Goal: Transaction & Acquisition: Purchase product/service

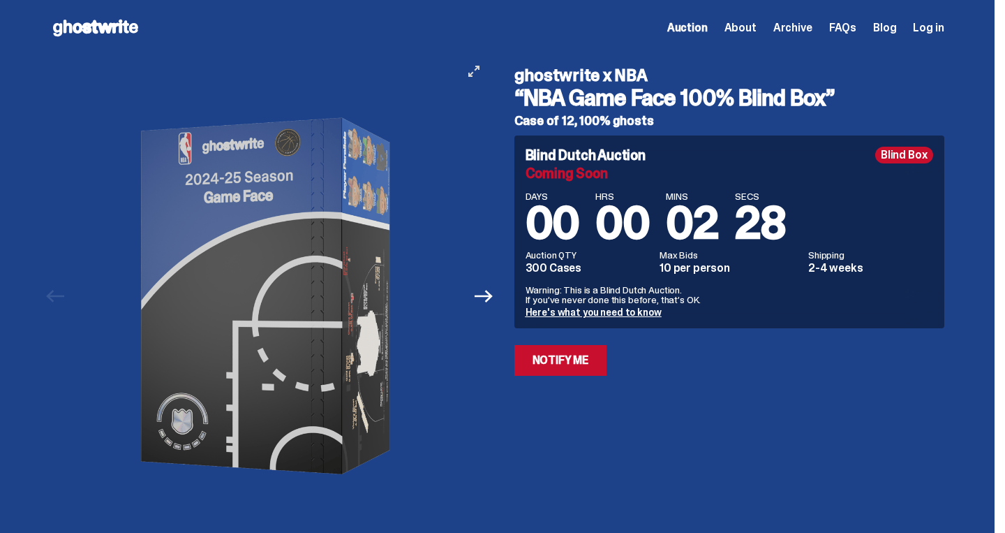
click at [480, 74] on icon "View full-screen" at bounding box center [473, 71] width 11 height 11
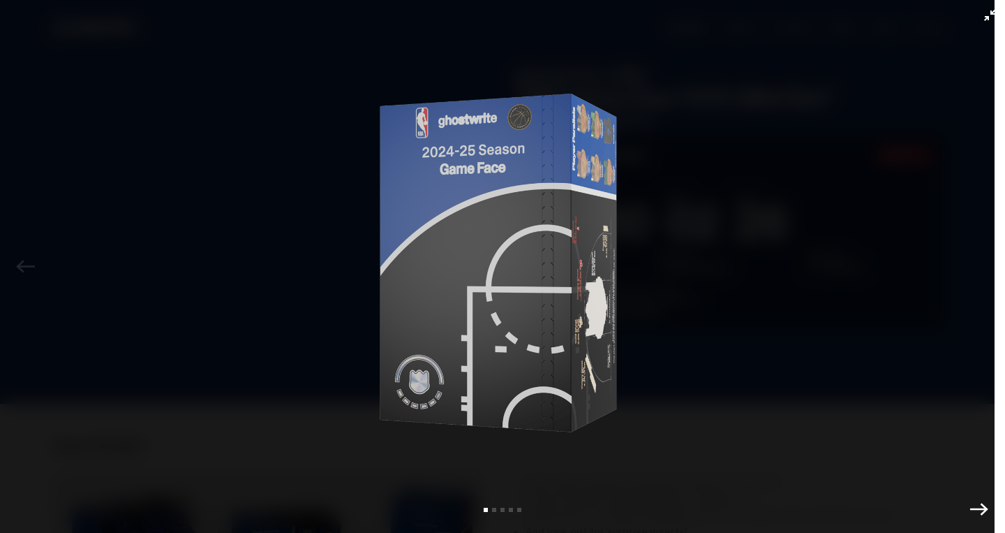
click at [991, 22] on button "Exit full-screen" at bounding box center [989, 15] width 17 height 17
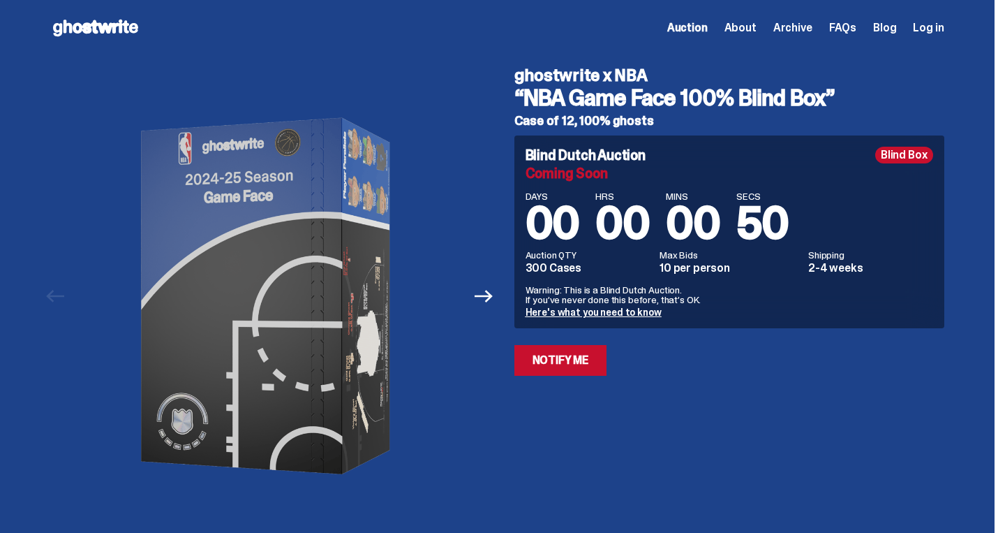
click at [695, 31] on span "Auction" at bounding box center [687, 27] width 40 height 11
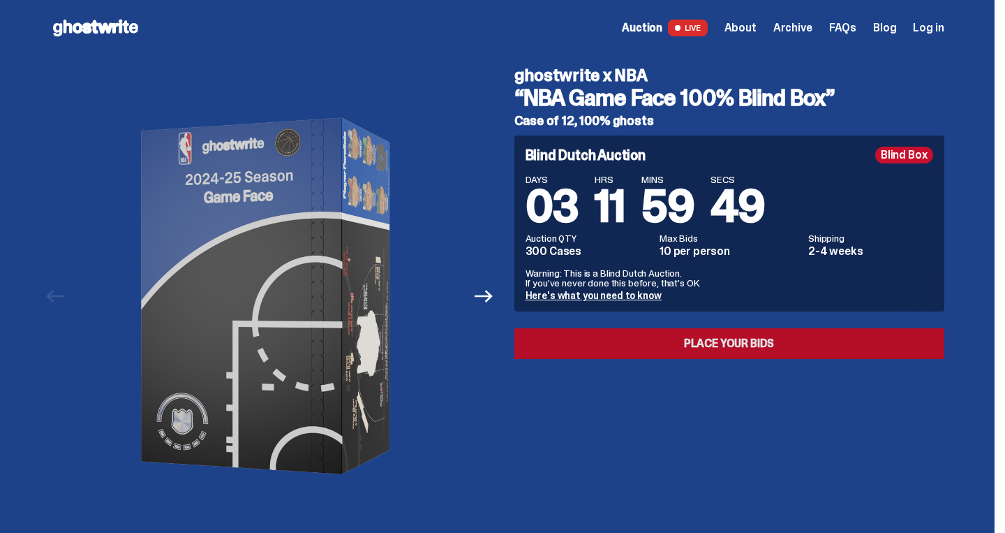
click at [671, 340] on link "Place your Bids" at bounding box center [729, 343] width 430 height 31
